Goal: Consume media (video, audio): Consume media (video, audio)

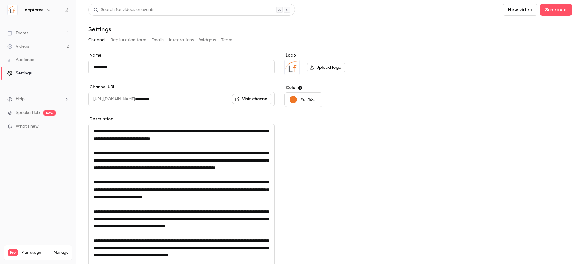
scroll to position [1, 0]
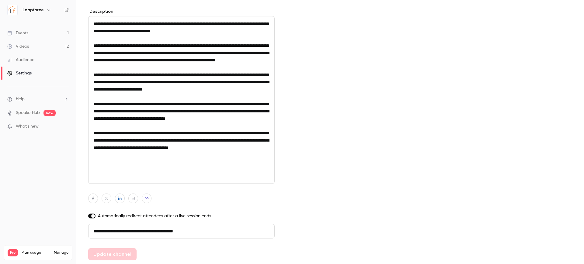
click at [25, 48] on div "Videos" at bounding box center [18, 47] width 22 height 6
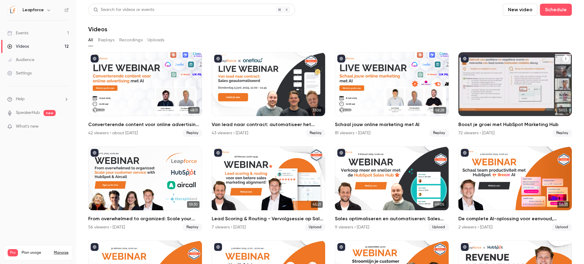
click at [499, 76] on div "Boost je groei met HubSpot Marketing Hub" at bounding box center [516, 84] width 114 height 64
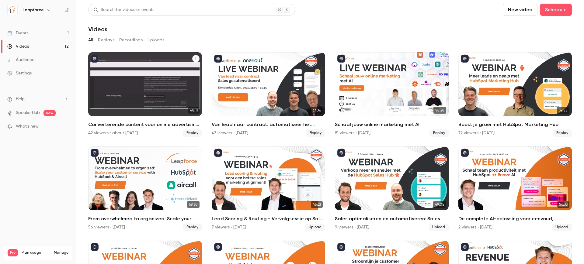
click at [145, 83] on div "Converterende content voor online advertising met AI" at bounding box center [145, 84] width 114 height 64
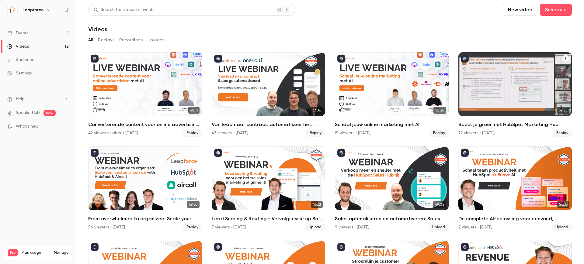
click at [470, 79] on div "Boost je groei met HubSpot Marketing Hub" at bounding box center [516, 84] width 114 height 64
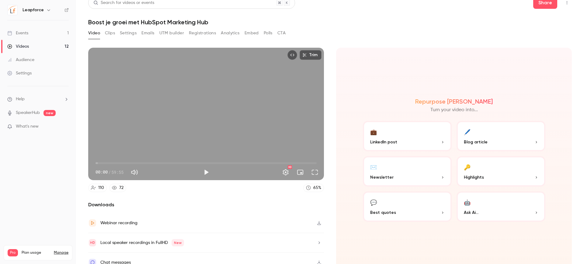
scroll to position [14, 0]
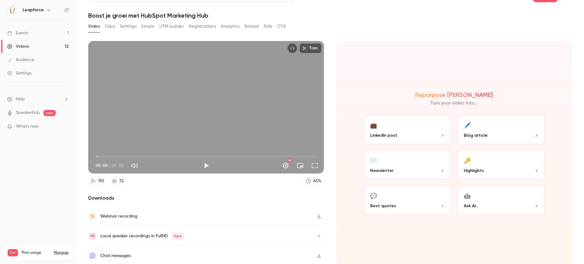
click at [131, 29] on button "Settings" at bounding box center [128, 27] width 17 height 10
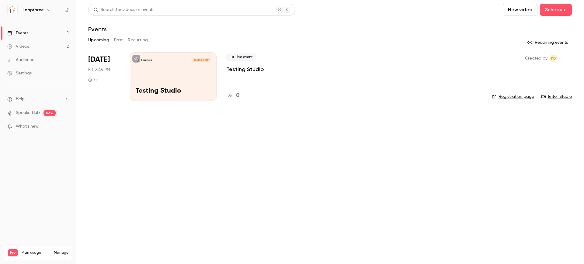
click at [39, 10] on h6 "Leapforce" at bounding box center [33, 10] width 21 height 6
click at [45, 10] on button "button" at bounding box center [48, 9] width 7 height 7
click at [46, 10] on div at bounding box center [292, 132] width 584 height 264
